Goal: Task Accomplishment & Management: Manage account settings

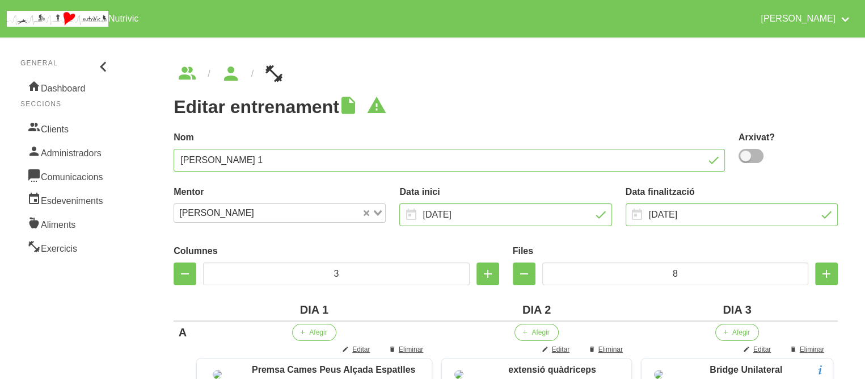
click at [234, 70] on icon "breadcrumbs" at bounding box center [231, 73] width 20 height 31
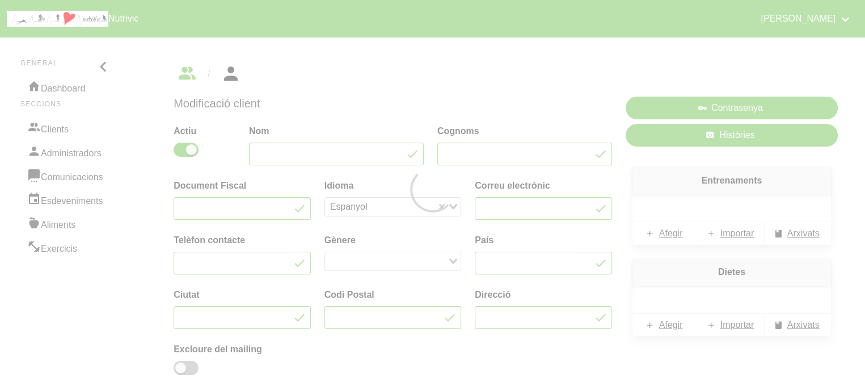
type input "Angel"
type input "Vivet"
type input "[EMAIL_ADDRESS][DOMAIN_NAME]"
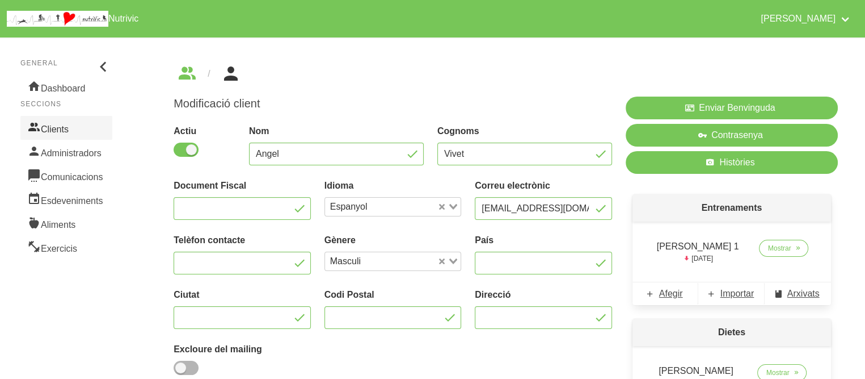
click at [69, 127] on link "Clients" at bounding box center [66, 128] width 92 height 24
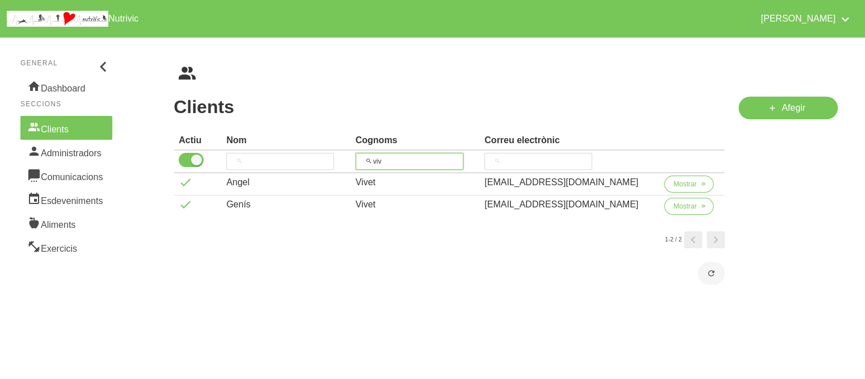
click at [382, 165] on input "viv" at bounding box center [410, 161] width 108 height 17
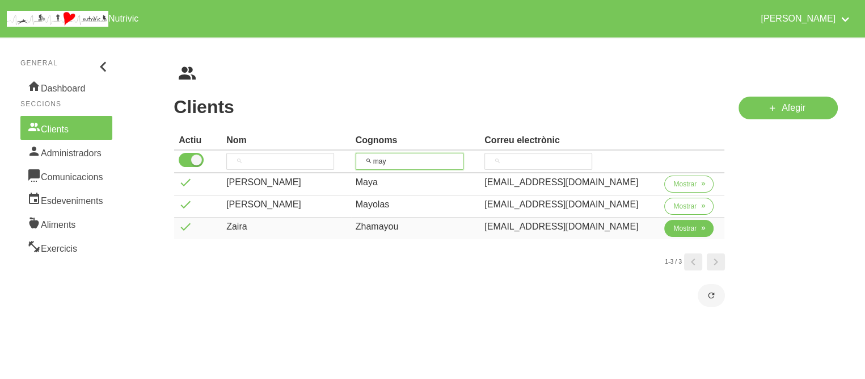
type input "may"
click at [674, 223] on span "Mostrar" at bounding box center [685, 228] width 23 height 10
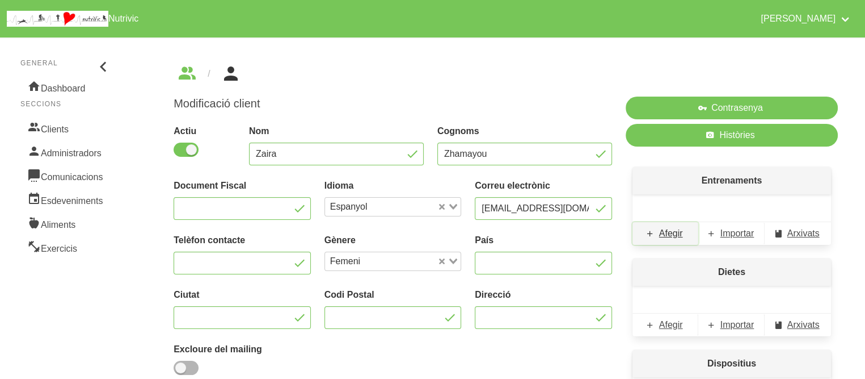
click at [672, 222] on link "Afegir" at bounding box center [666, 233] width 66 height 23
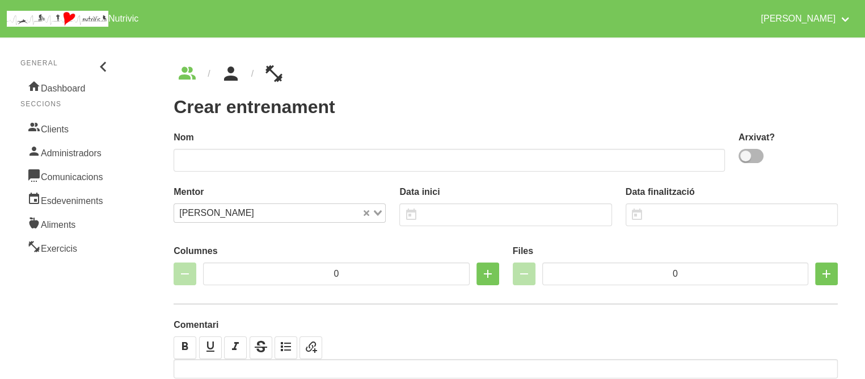
click at [232, 77] on icon "breadcrumbs" at bounding box center [231, 73] width 20 height 31
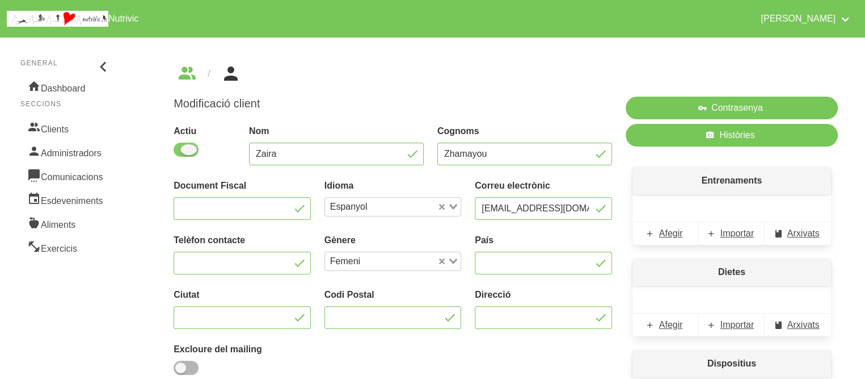
click at [180, 154] on span at bounding box center [186, 149] width 25 height 14
click at [180, 153] on input "checkbox" at bounding box center [177, 149] width 7 height 7
checkbox input "false"
click at [161, 214] on div "Modificació client Actiu Nom Zaira Cognoms Zhamayou Document Fiscal Idioma Espa…" at bounding box center [505, 271] width 719 height 469
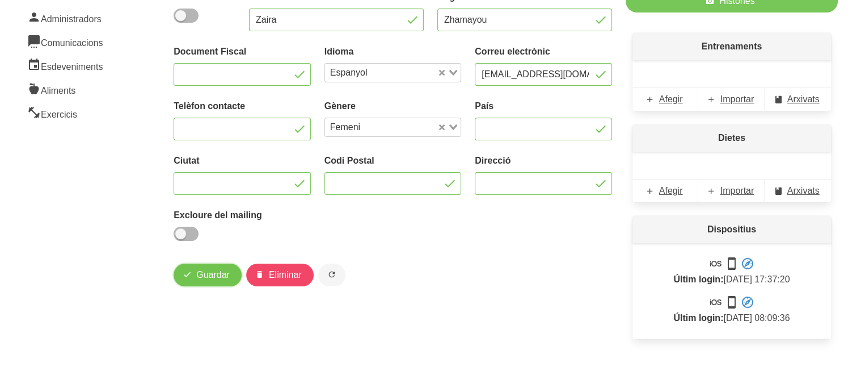
click at [220, 279] on span "Guardar" at bounding box center [212, 275] width 33 height 14
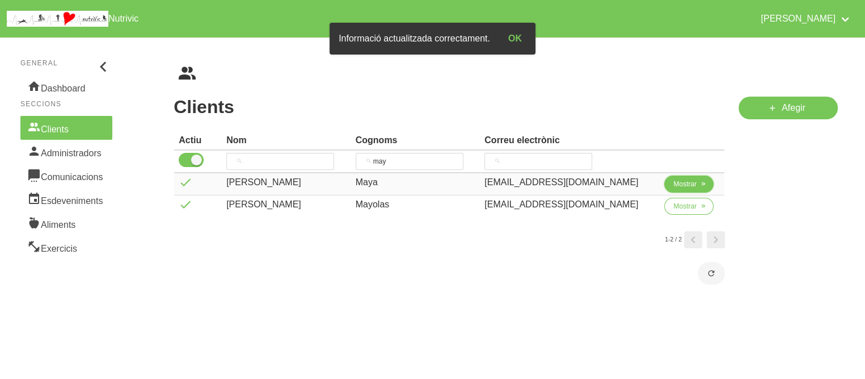
click at [695, 181] on button "Mostrar" at bounding box center [689, 183] width 49 height 17
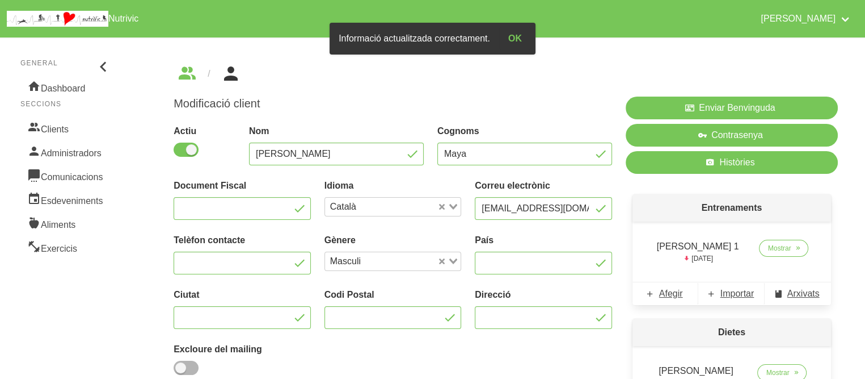
click at [674, 184] on div "Enviar Benvinguda Contrasenya Històries Entrenaments [PERSON_NAME] 1 [DATE] Mos…" at bounding box center [732, 315] width 226 height 451
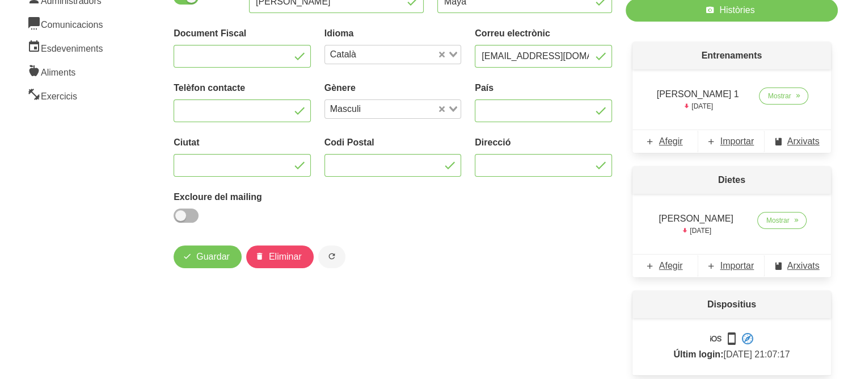
scroll to position [188, 0]
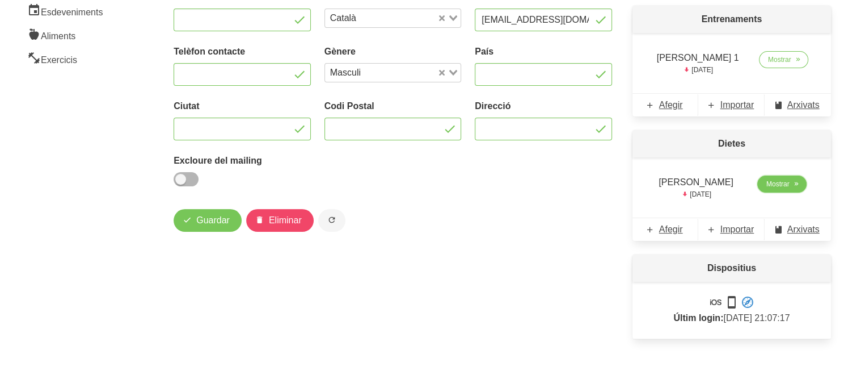
click at [793, 186] on icon at bounding box center [796, 184] width 7 height 10
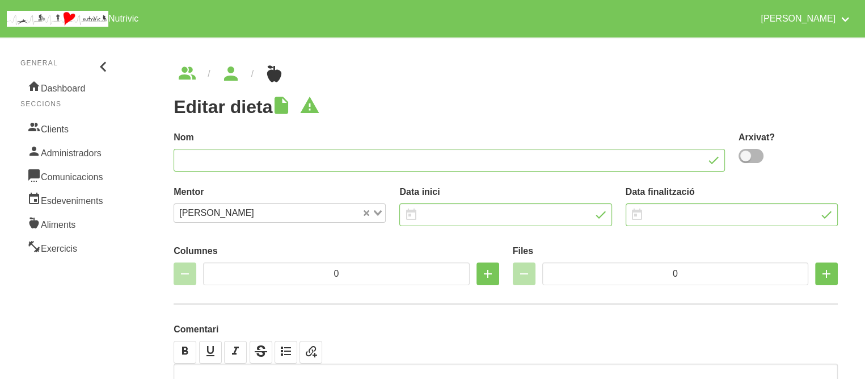
type input "[PERSON_NAME]"
type input "[DATE]"
type input "2"
type input "7"
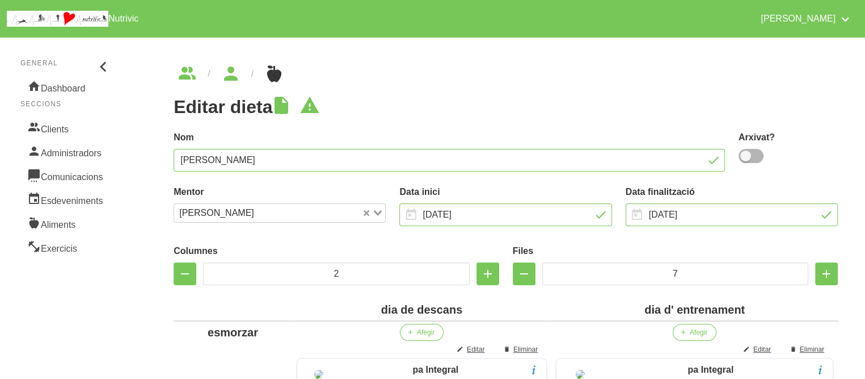
click at [561, 104] on h1 "Editar dieta" at bounding box center [506, 106] width 665 height 20
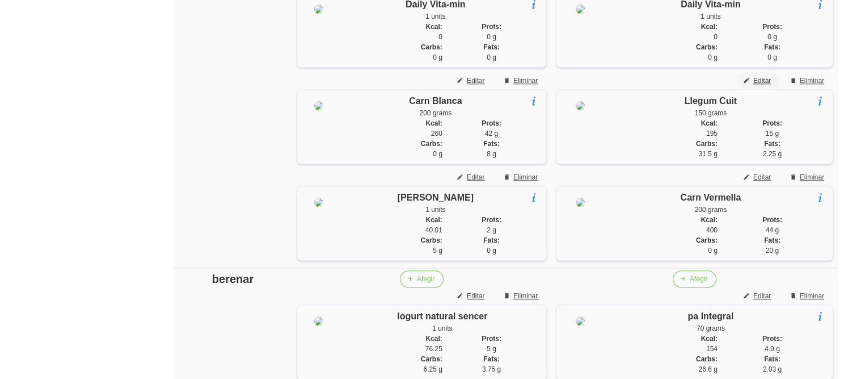
scroll to position [1061, 0]
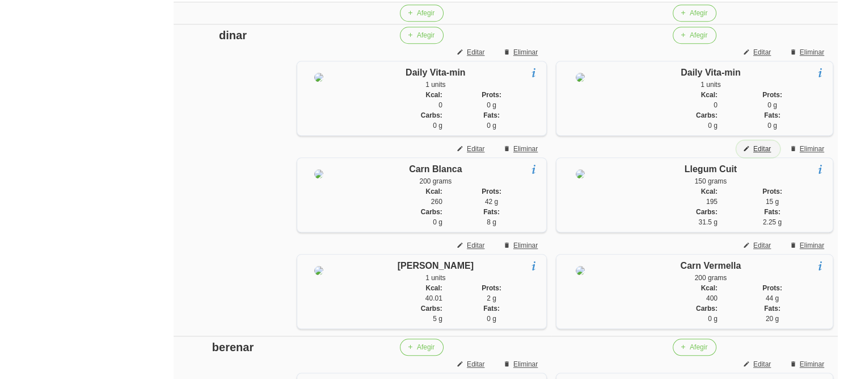
click at [765, 154] on span "Editar" at bounding box center [763, 149] width 18 height 10
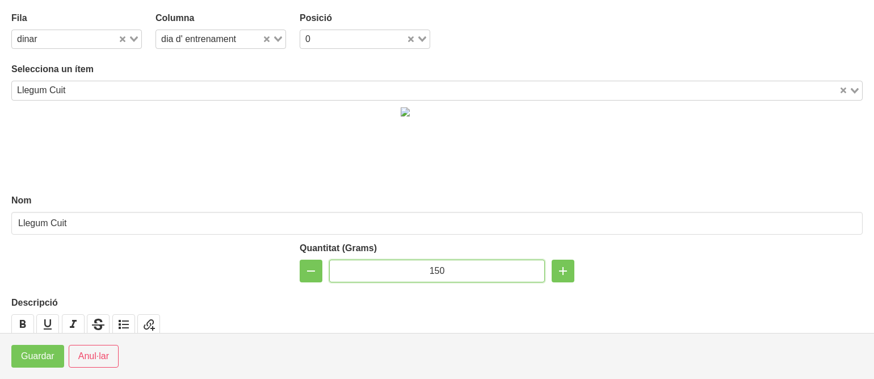
click at [434, 267] on input "150" at bounding box center [437, 270] width 216 height 23
type input "100"
click at [33, 354] on span "Guardar" at bounding box center [37, 356] width 33 height 14
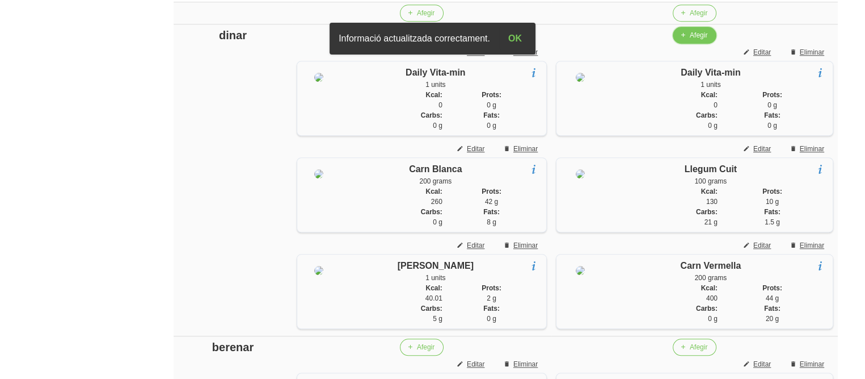
click at [690, 40] on span "Afegir" at bounding box center [699, 35] width 18 height 10
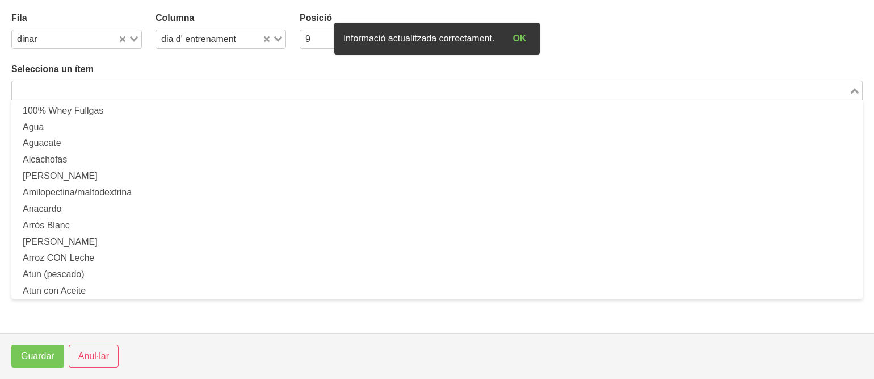
click at [322, 90] on input "Search for option" at bounding box center [430, 90] width 835 height 14
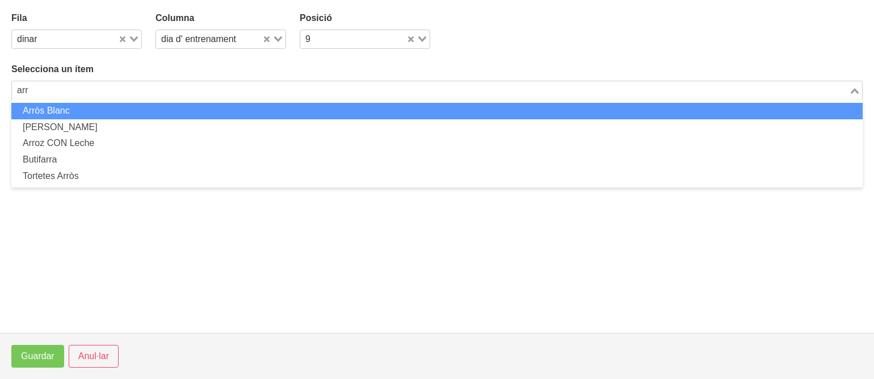
click at [244, 108] on li "Arròs Blanc" at bounding box center [436, 111] width 851 height 16
type input "arr"
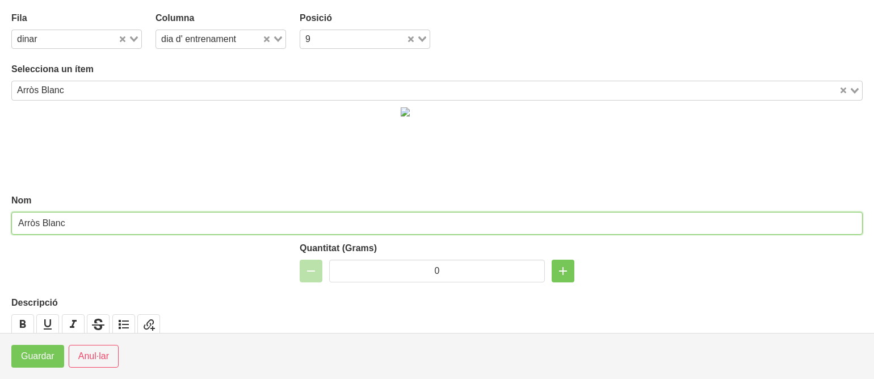
click at [144, 221] on input "Arròs Blanc" at bounding box center [436, 223] width 851 height 23
type input "Arròs Blanc (pesat en cru)"
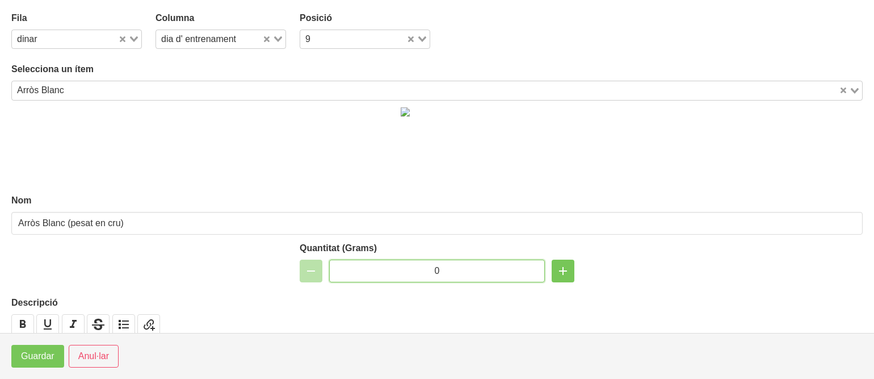
drag, startPoint x: 438, startPoint y: 276, endPoint x: 376, endPoint y: 267, distance: 63.1
click at [376, 267] on input "0" at bounding box center [437, 270] width 216 height 23
click at [376, 267] on input "1" at bounding box center [437, 270] width 216 height 23
type input "100"
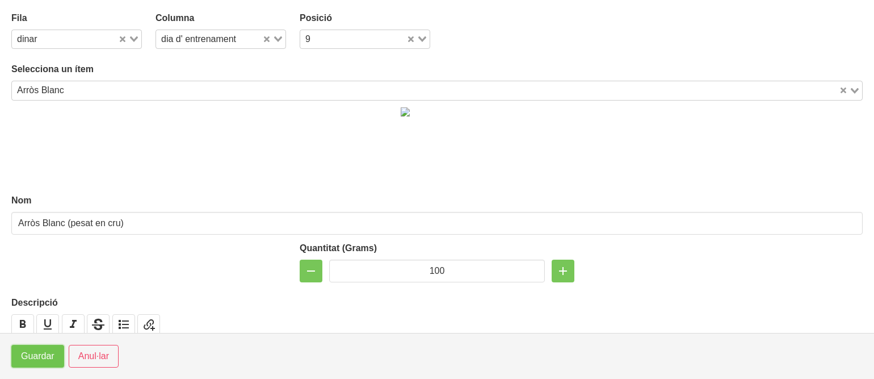
click at [34, 361] on span "Guardar" at bounding box center [37, 356] width 33 height 14
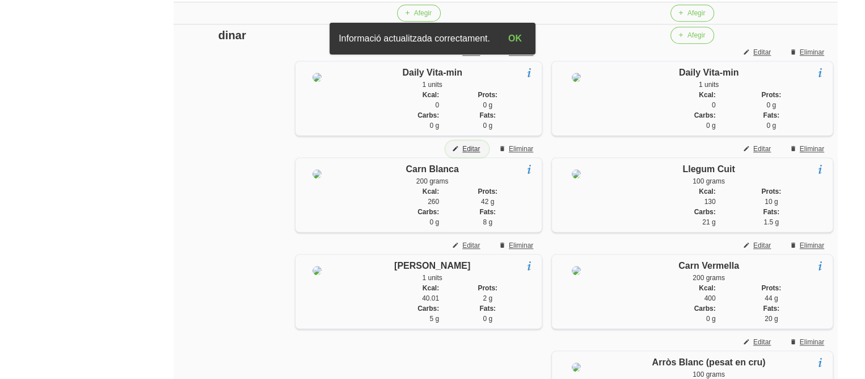
click at [465, 154] on span "Editar" at bounding box center [471, 149] width 18 height 10
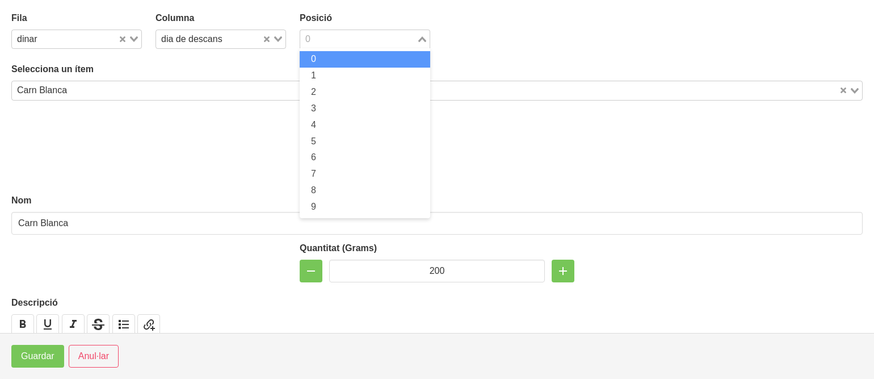
click at [323, 35] on input "Search for option" at bounding box center [358, 39] width 114 height 14
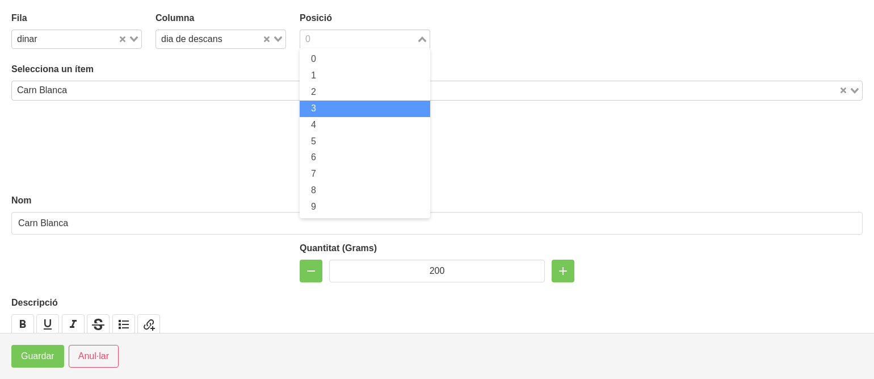
click at [318, 106] on li "3" at bounding box center [365, 108] width 131 height 16
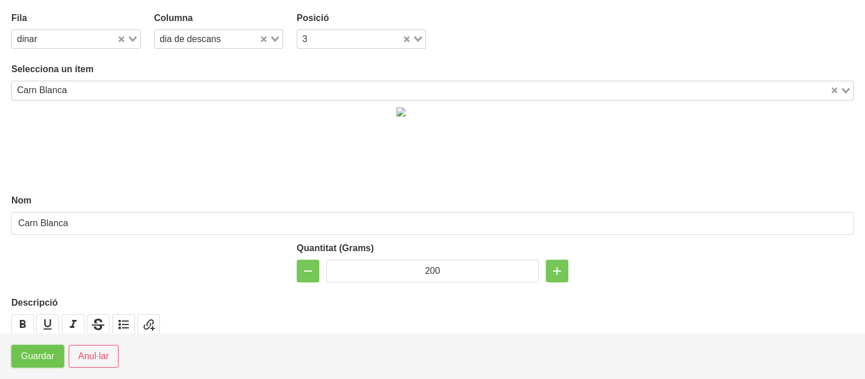
click at [36, 359] on span "Guardar" at bounding box center [37, 356] width 33 height 14
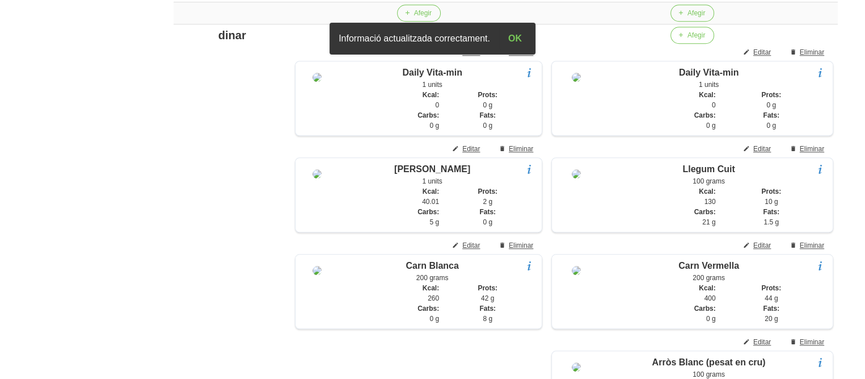
click at [98, 267] on aside "General Dashboard Seccions Clients Administradors Comunicacions Esdeveniments A…" at bounding box center [66, 135] width 146 height 2331
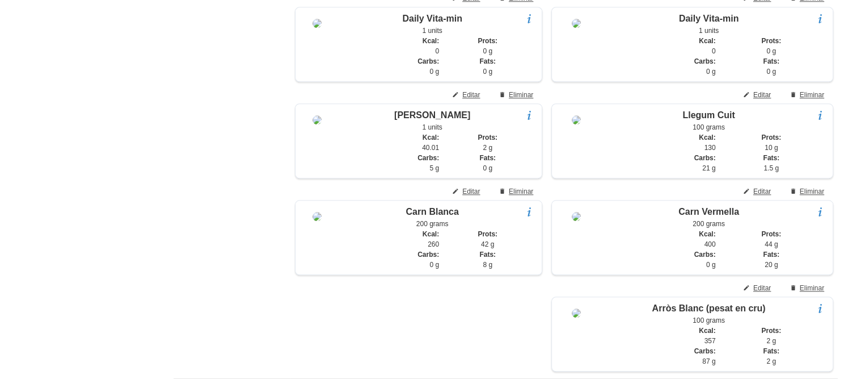
scroll to position [1092, 0]
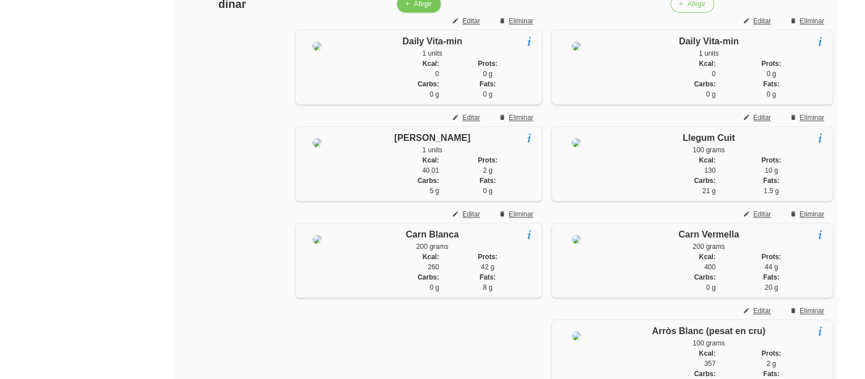
click at [414, 9] on span "Afegir" at bounding box center [423, 4] width 18 height 10
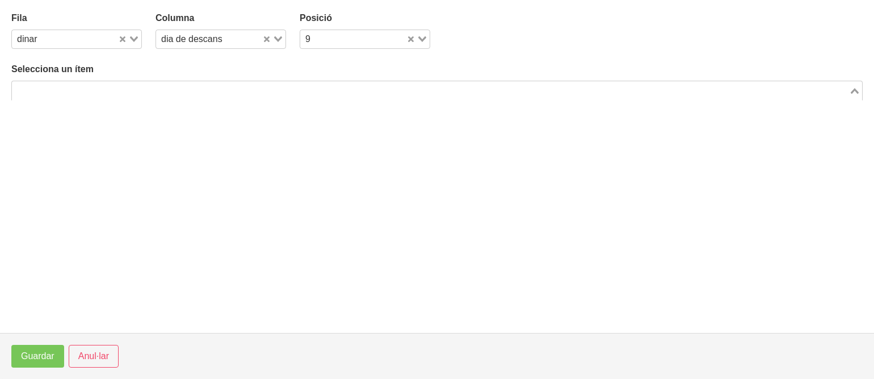
click at [255, 90] on input "Search for option" at bounding box center [430, 90] width 835 height 14
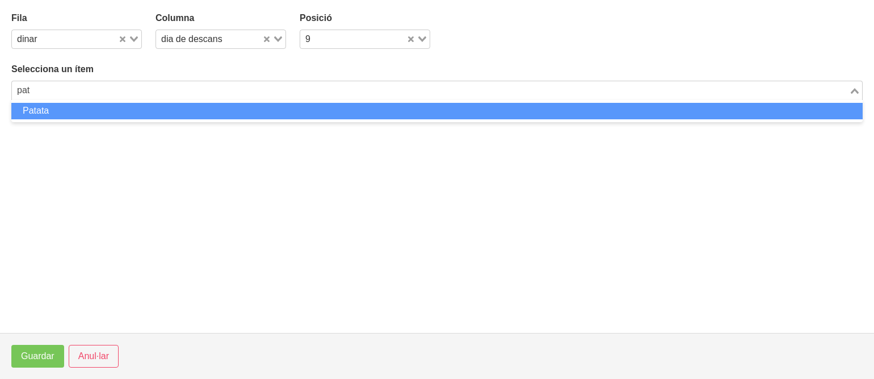
click at [241, 110] on li "Patata" at bounding box center [436, 111] width 851 height 16
type input "pat"
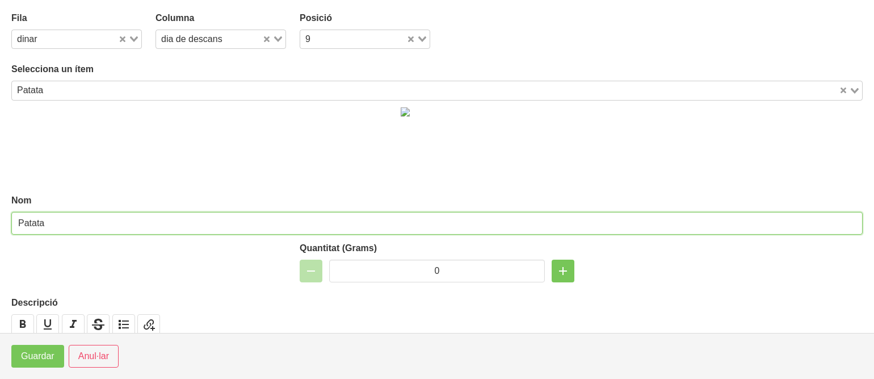
click at [174, 226] on input "Patata" at bounding box center [436, 223] width 851 height 23
type input "Patata al forn"
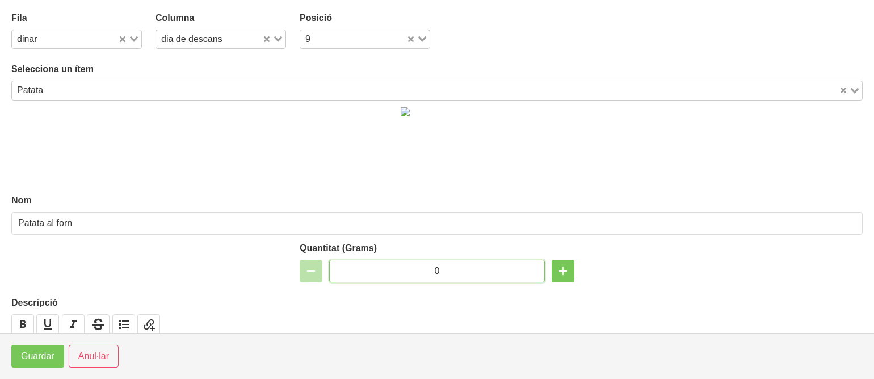
drag, startPoint x: 452, startPoint y: 263, endPoint x: 397, endPoint y: 275, distance: 55.9
click at [397, 275] on input "0" at bounding box center [437, 270] width 216 height 23
type input "200"
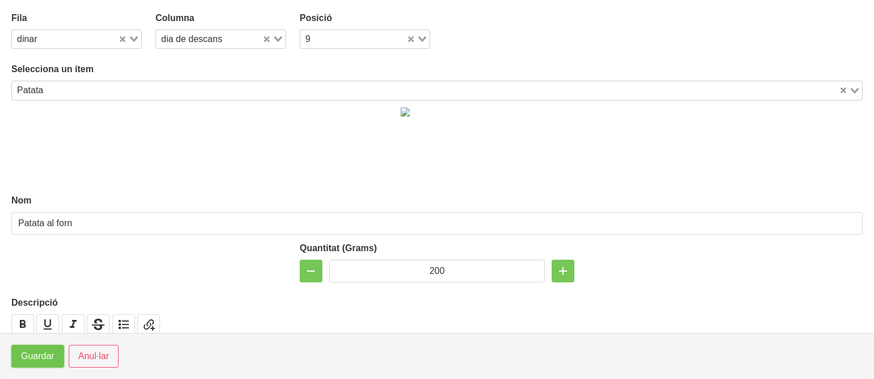
click at [36, 354] on span "Guardar" at bounding box center [37, 356] width 33 height 14
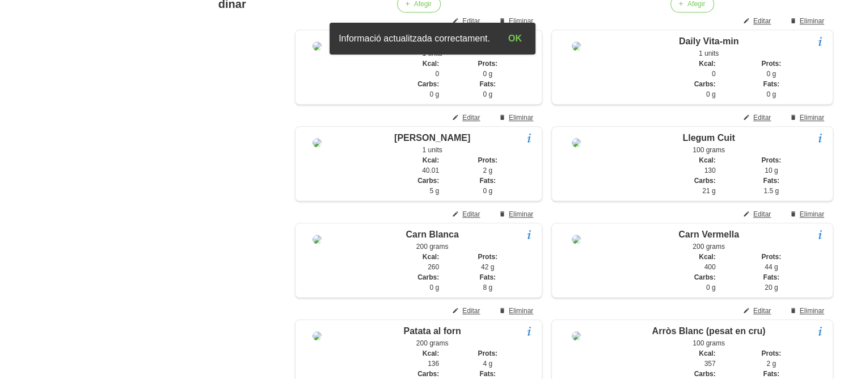
click at [40, 267] on aside "General Dashboard Seccions Clients Administradors Comunicacions Esdeveniments A…" at bounding box center [66, 104] width 146 height 2331
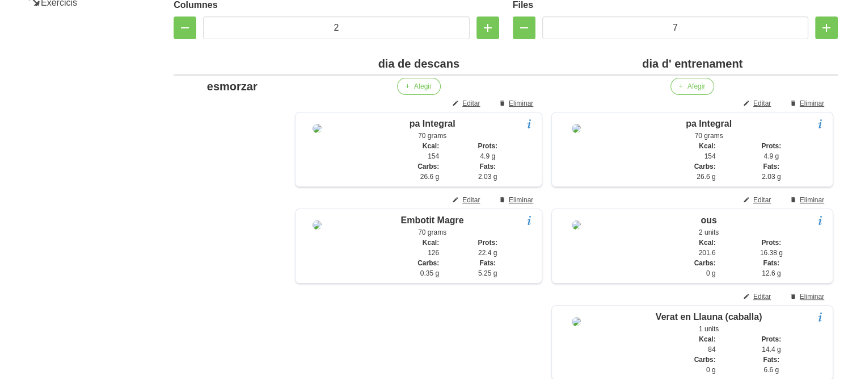
scroll to position [211, 0]
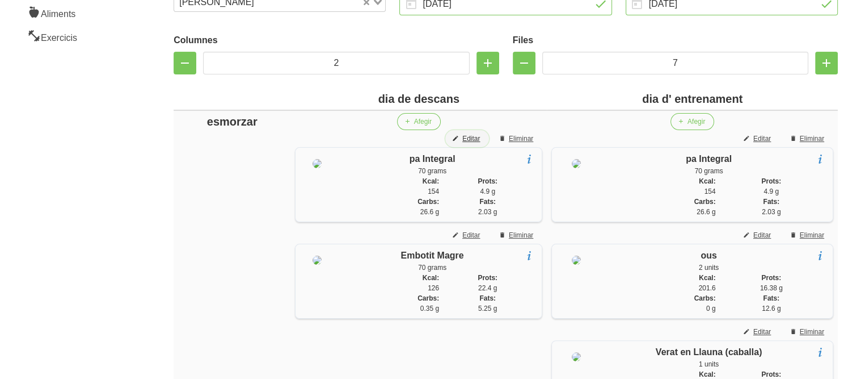
click at [464, 144] on button "Editar" at bounding box center [467, 138] width 44 height 17
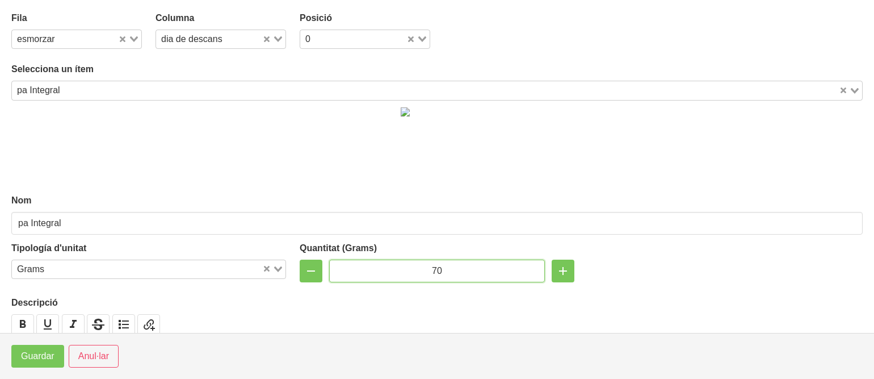
click at [427, 269] on input "70" at bounding box center [437, 270] width 216 height 23
type input "100"
click at [44, 361] on span "Guardar" at bounding box center [37, 356] width 33 height 14
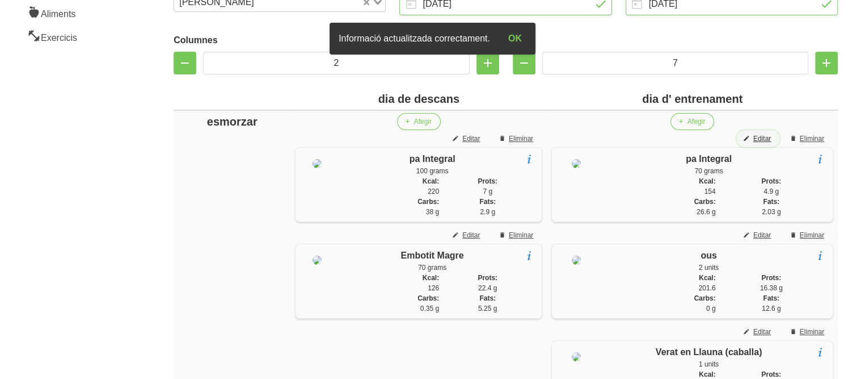
click at [768, 135] on span "Editar" at bounding box center [763, 138] width 18 height 10
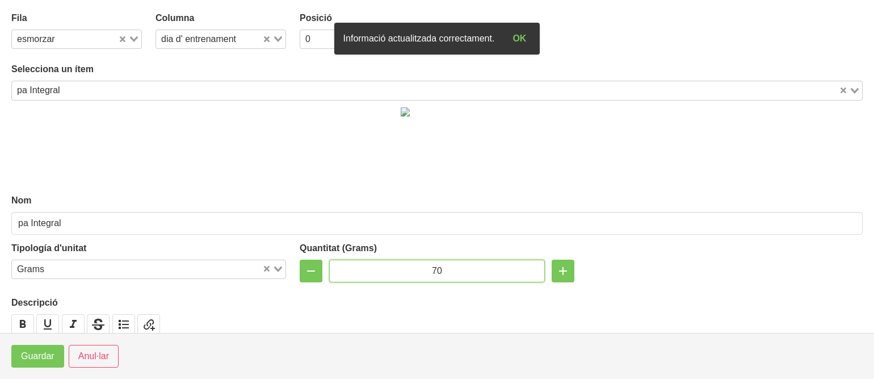
click at [430, 270] on input "70" at bounding box center [437, 270] width 216 height 23
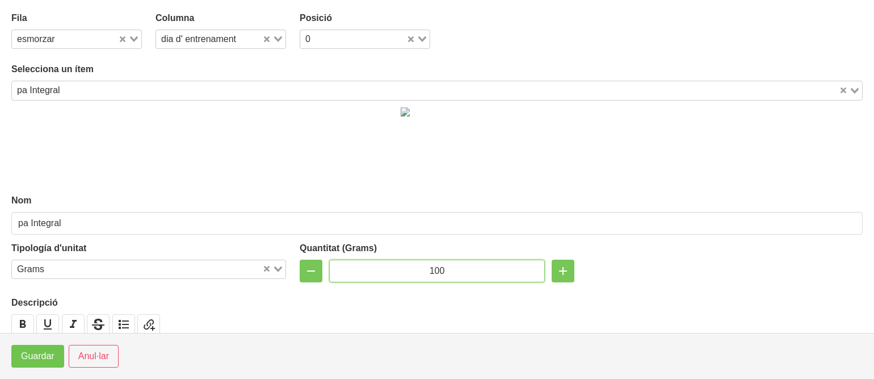
type input "100"
click at [22, 352] on span "Guardar" at bounding box center [37, 356] width 33 height 14
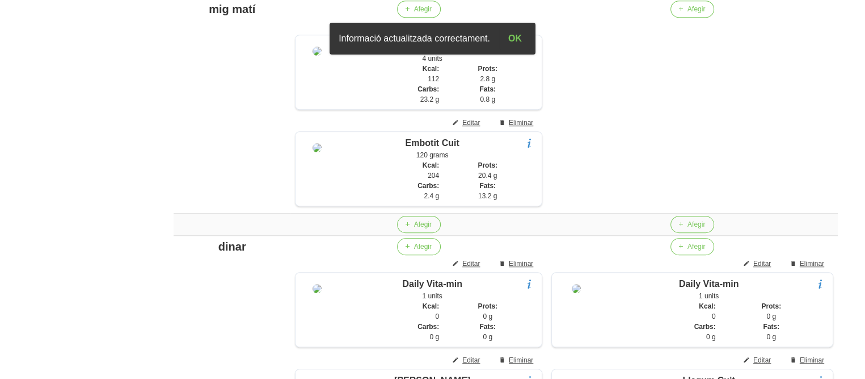
scroll to position [827, 0]
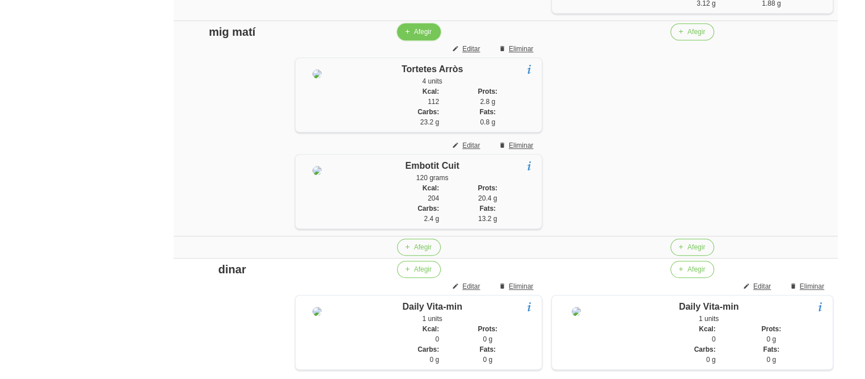
click at [404, 40] on button "Afegir" at bounding box center [419, 31] width 44 height 17
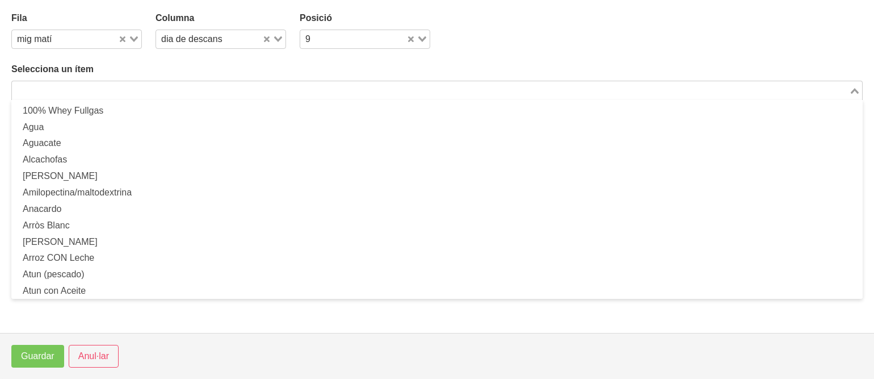
click at [270, 94] on input "Search for option" at bounding box center [430, 90] width 835 height 14
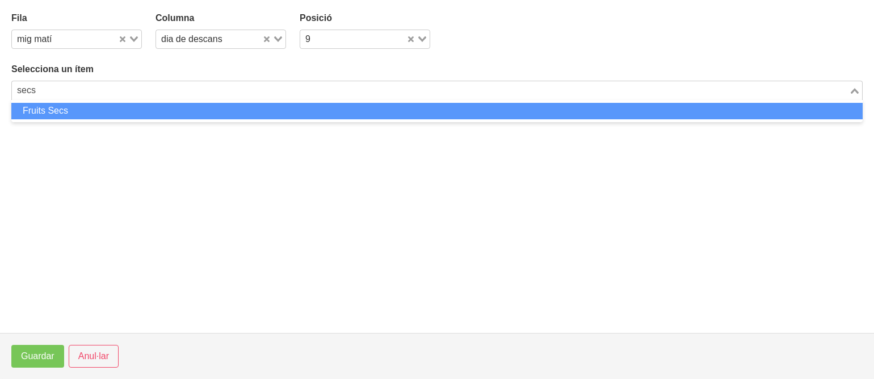
click at [259, 116] on li "Fruits Secs" at bounding box center [436, 111] width 851 height 16
type input "secs"
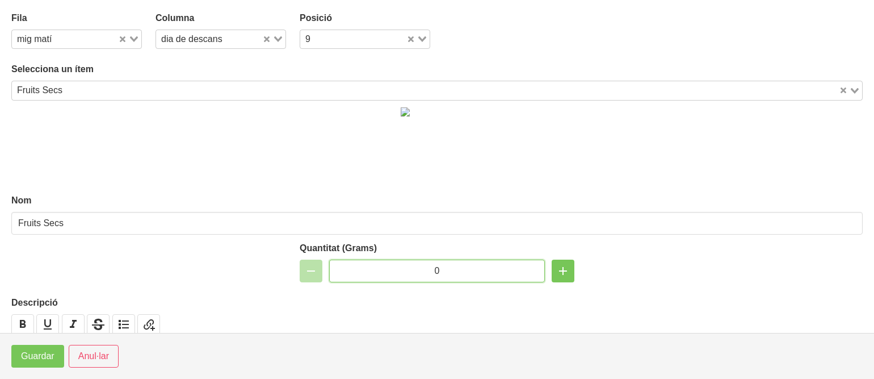
drag, startPoint x: 443, startPoint y: 270, endPoint x: 379, endPoint y: 263, distance: 63.9
click at [379, 263] on input "0" at bounding box center [437, 270] width 216 height 23
type input "30"
click at [33, 352] on span "Guardar" at bounding box center [37, 356] width 33 height 14
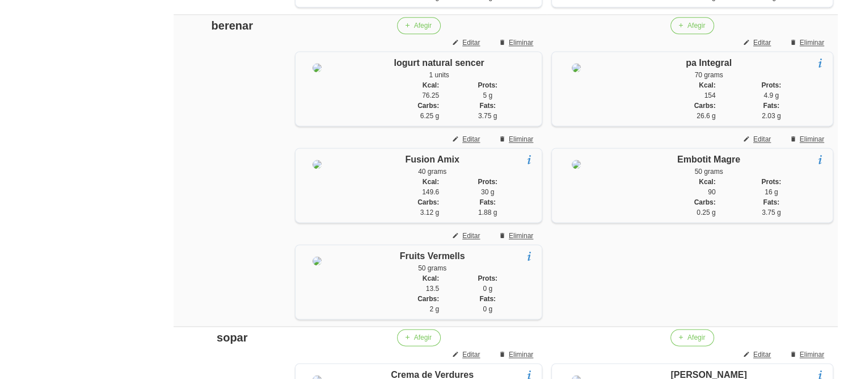
scroll to position [1574, 0]
click at [759, 48] on span "Editar" at bounding box center [763, 43] width 18 height 10
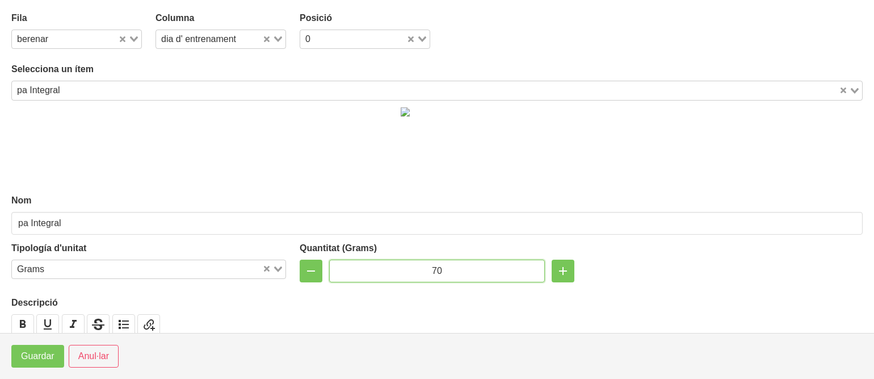
click at [433, 268] on input "70" at bounding box center [437, 270] width 216 height 23
type input "100"
click at [41, 354] on span "Guardar" at bounding box center [37, 356] width 33 height 14
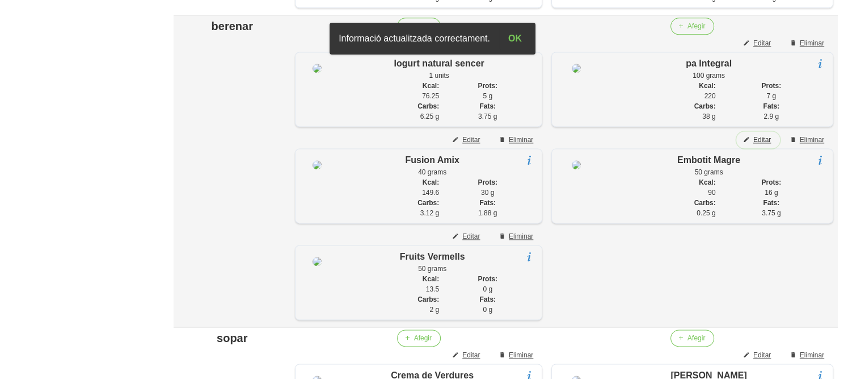
click at [756, 145] on span "Editar" at bounding box center [763, 139] width 18 height 10
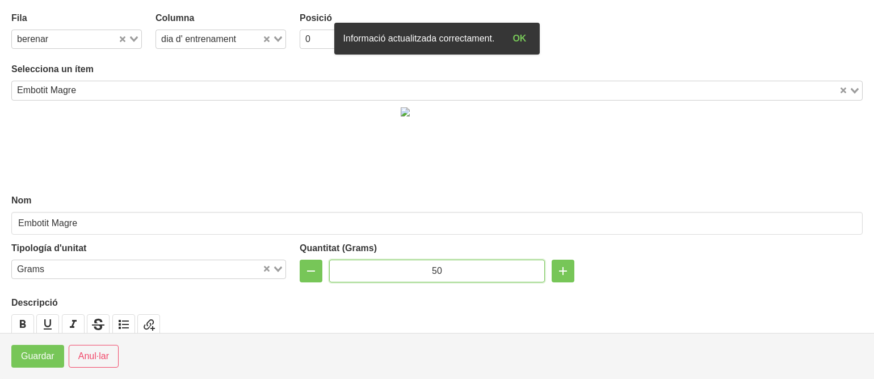
click at [431, 267] on input "50" at bounding box center [437, 270] width 216 height 23
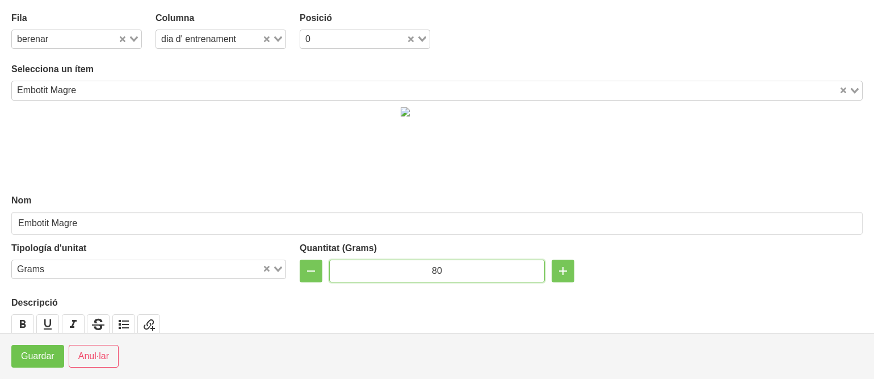
type input "80"
click at [19, 357] on button "Guardar" at bounding box center [37, 355] width 53 height 23
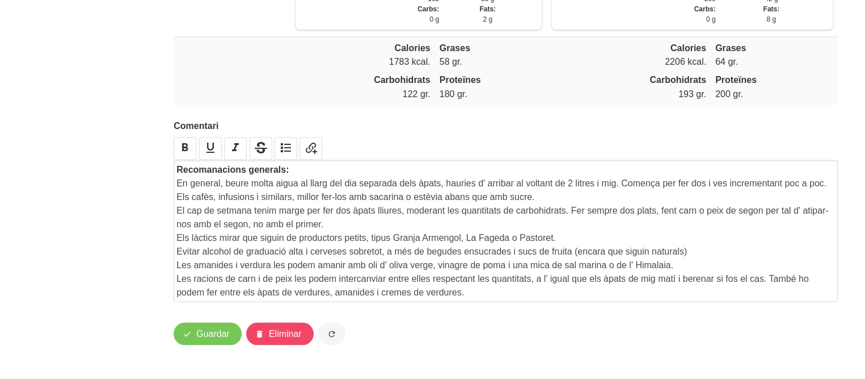
scroll to position [2109, 0]
click at [206, 340] on span "Guardar" at bounding box center [212, 333] width 33 height 14
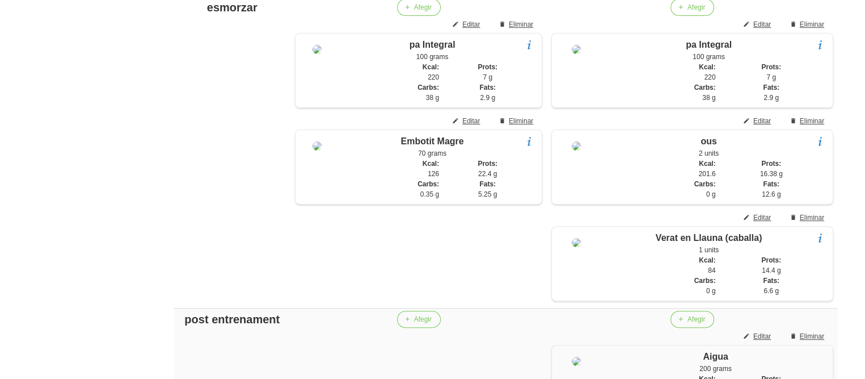
scroll to position [0, 0]
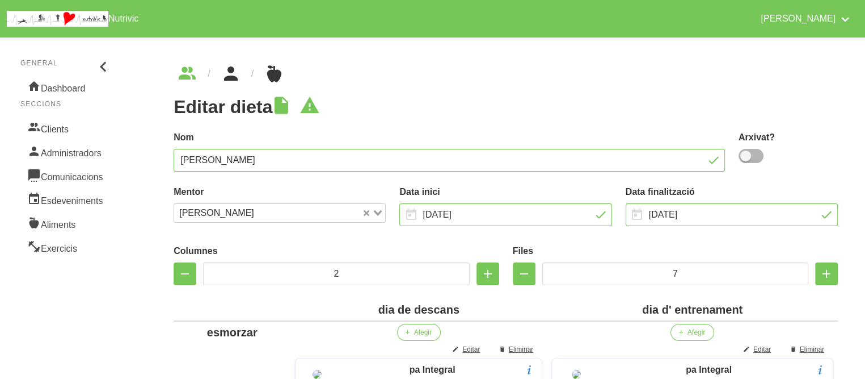
click at [234, 81] on icon "breadcrumbs" at bounding box center [231, 73] width 20 height 31
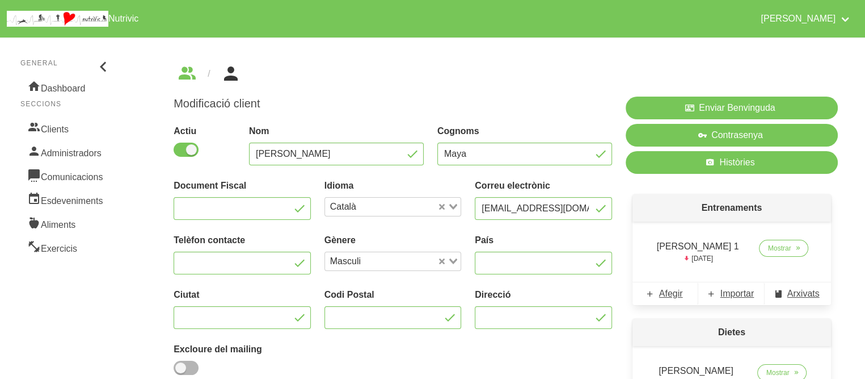
click at [392, 137] on label "Nom" at bounding box center [336, 131] width 175 height 14
click at [79, 128] on link "Clients" at bounding box center [66, 128] width 92 height 24
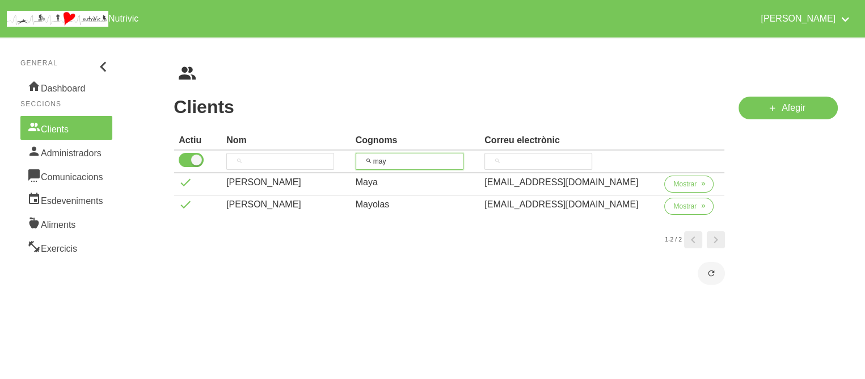
click at [397, 163] on input "may" at bounding box center [410, 161] width 108 height 17
type input "bos"
click at [681, 202] on span "Mostrar" at bounding box center [685, 206] width 23 height 10
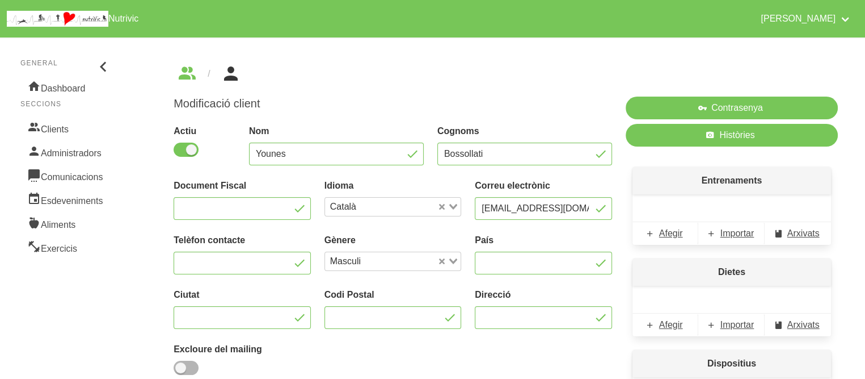
click at [190, 141] on div "Actiu" at bounding box center [205, 141] width 62 height 35
click at [186, 147] on span at bounding box center [186, 149] width 25 height 14
click at [181, 147] on input "checkbox" at bounding box center [177, 149] width 7 height 7
checkbox input "false"
click at [161, 238] on div "Modificació client Actiu Nom Younes Cognoms Bossollati Document Fiscal Idioma C…" at bounding box center [505, 349] width 719 height 624
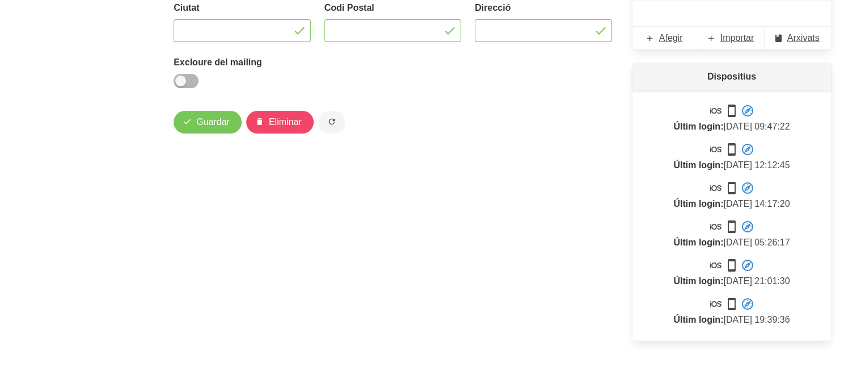
scroll to position [288, 0]
click at [218, 119] on span "Guardar" at bounding box center [212, 121] width 33 height 14
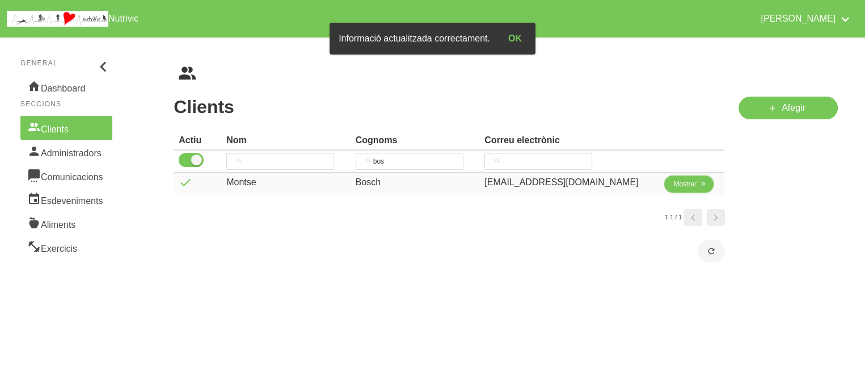
click at [680, 182] on span "Mostrar" at bounding box center [685, 184] width 23 height 10
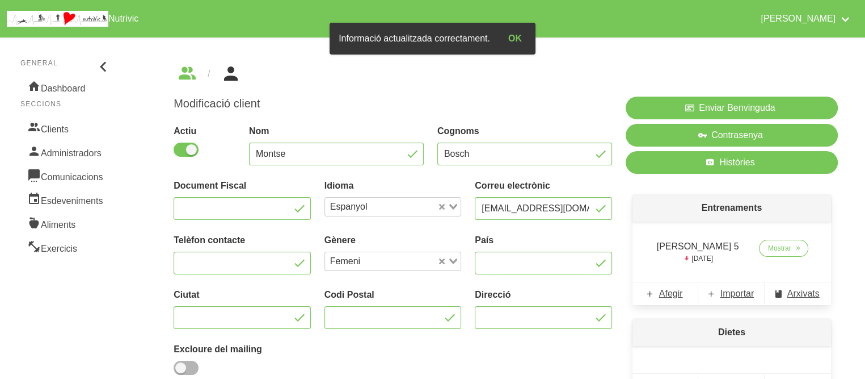
click at [620, 233] on div "Enviar Benvinguda Contrasenya Històries Entrenaments [PERSON_NAME] 5 [DATE] Mos…" at bounding box center [732, 299] width 226 height 418
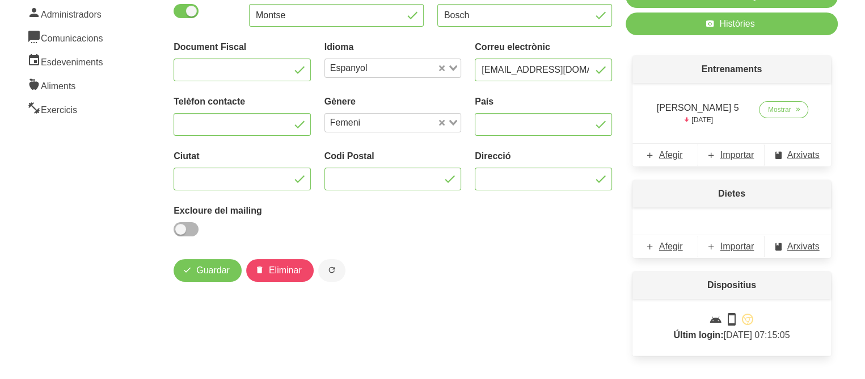
scroll to position [156, 0]
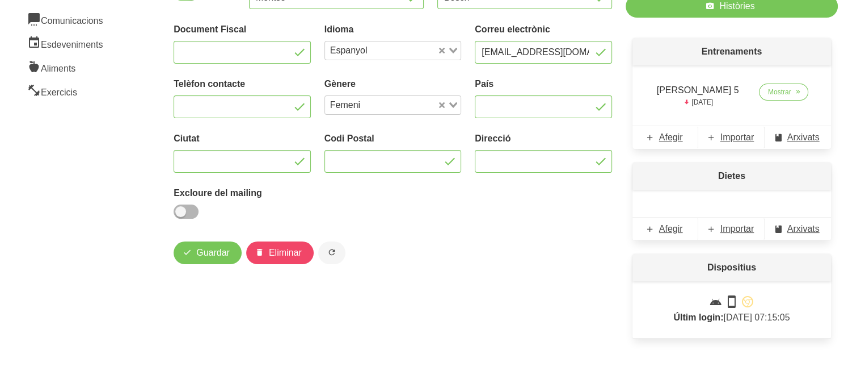
click at [613, 283] on div "Modificació client Actiu Nom Montse Cognoms Bosch Document Fiscal Idioma Espany…" at bounding box center [393, 143] width 452 height 418
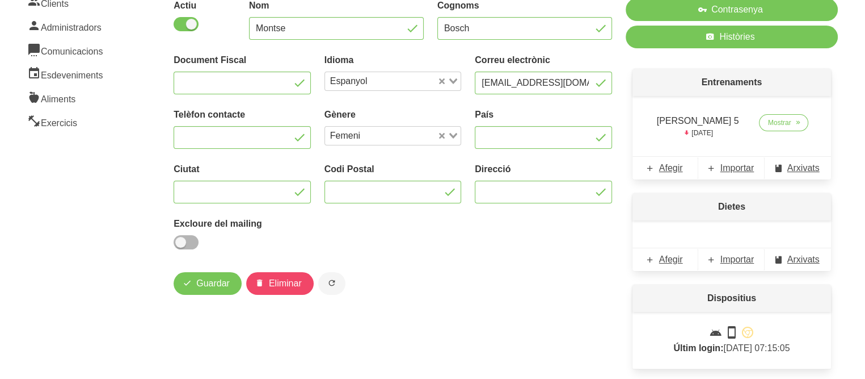
scroll to position [121, 0]
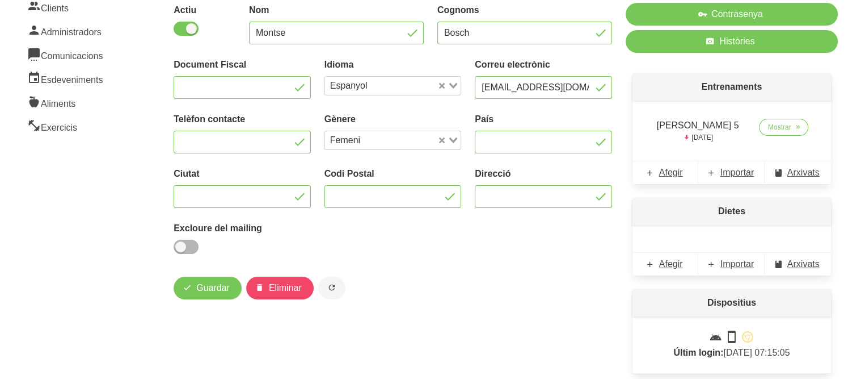
click at [432, 33] on div "Cognoms Bosch" at bounding box center [525, 24] width 188 height 54
